Goal: Find specific page/section: Find specific page/section

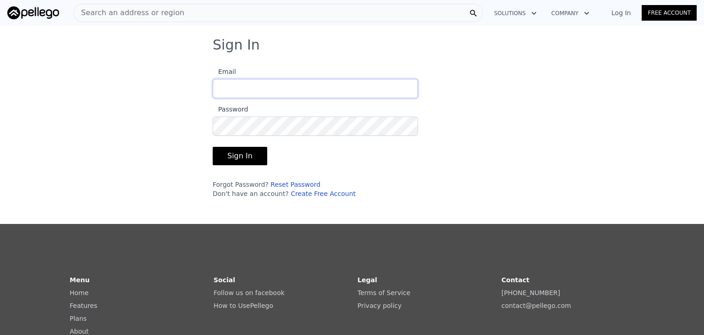
type input "[EMAIL_ADDRESS][DOMAIN_NAME]"
click at [240, 159] on button "Sign In" at bounding box center [240, 156] width 55 height 18
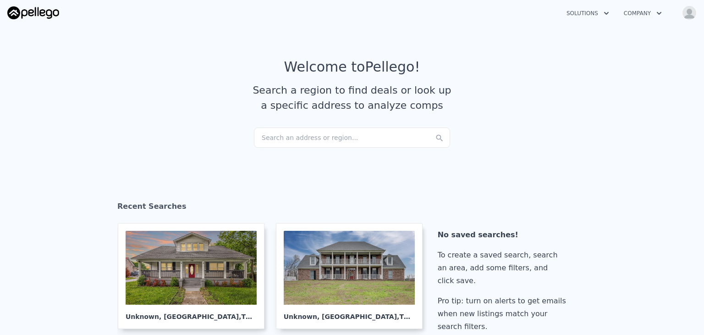
click at [304, 138] on div "Search an address or region..." at bounding box center [352, 137] width 196 height 20
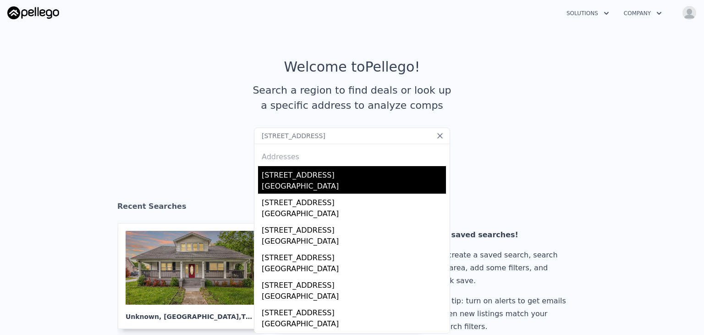
type input "[STREET_ADDRESS]"
click at [282, 175] on div "[STREET_ADDRESS]" at bounding box center [354, 173] width 184 height 15
